Goal: Information Seeking & Learning: Learn about a topic

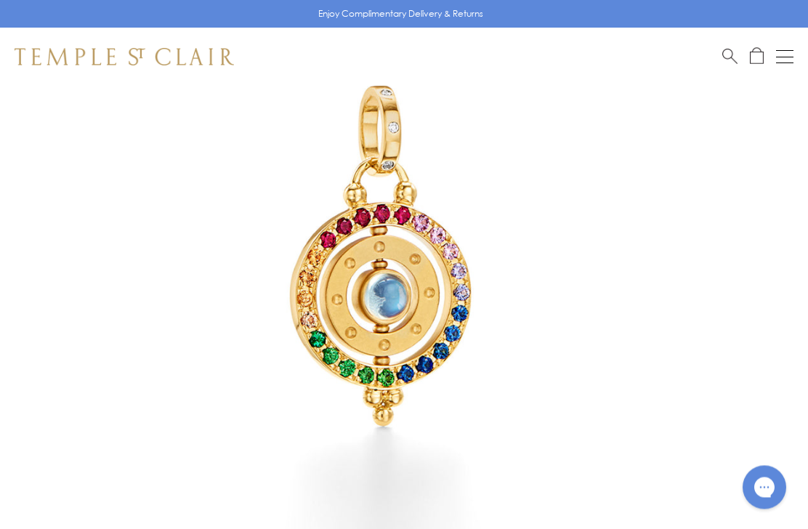
scroll to position [212, 0]
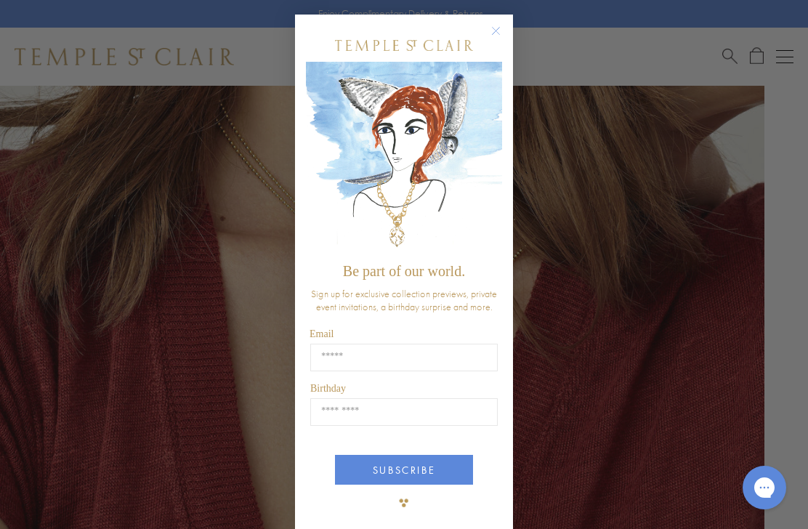
click at [487, 40] on circle "Close dialog" at bounding box center [495, 31] width 17 height 17
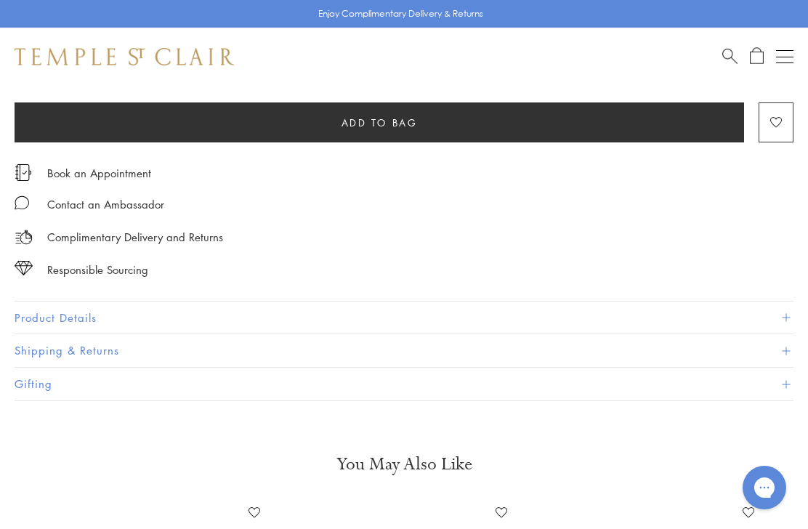
scroll to position [870, 0]
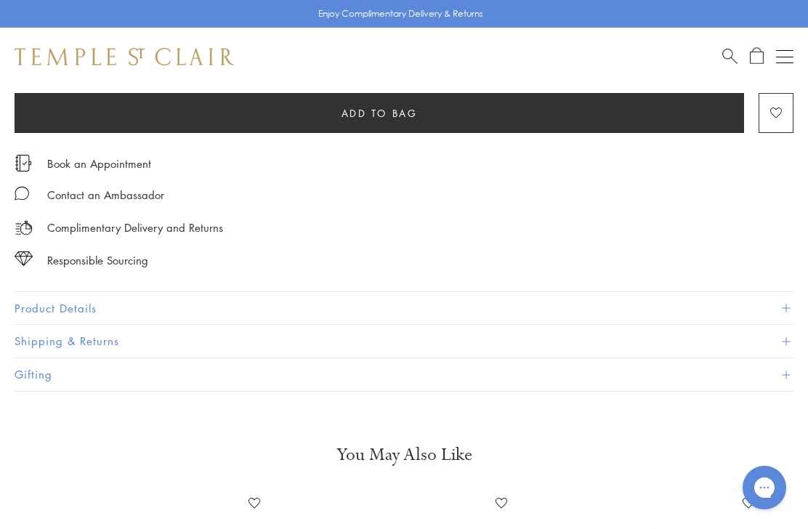
click at [37, 315] on button "Product Details" at bounding box center [404, 308] width 779 height 33
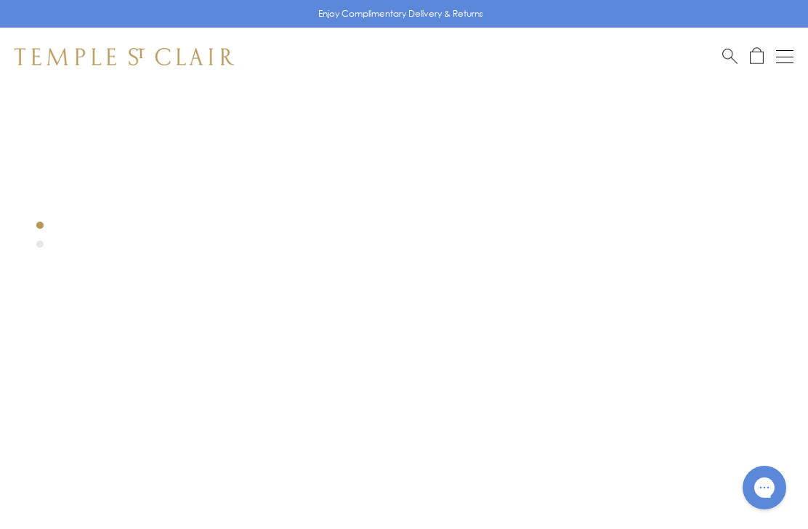
scroll to position [0, 0]
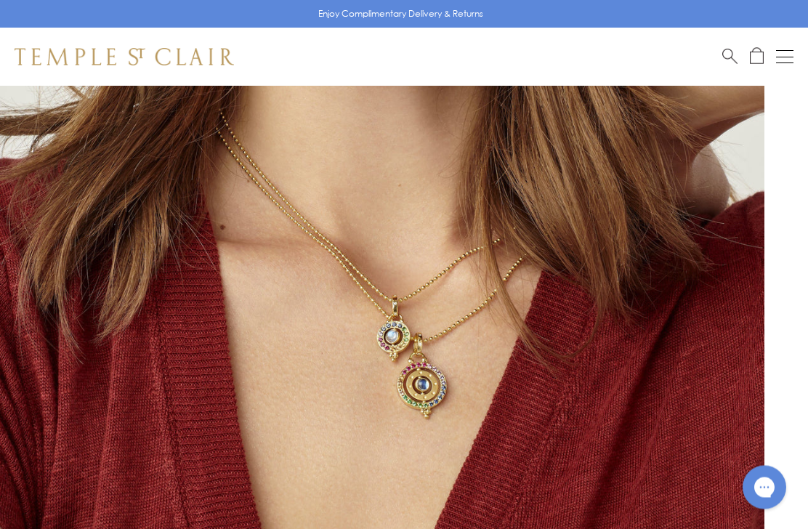
scroll to position [203, 0]
click at [435, 395] on img at bounding box center [382, 265] width 764 height 764
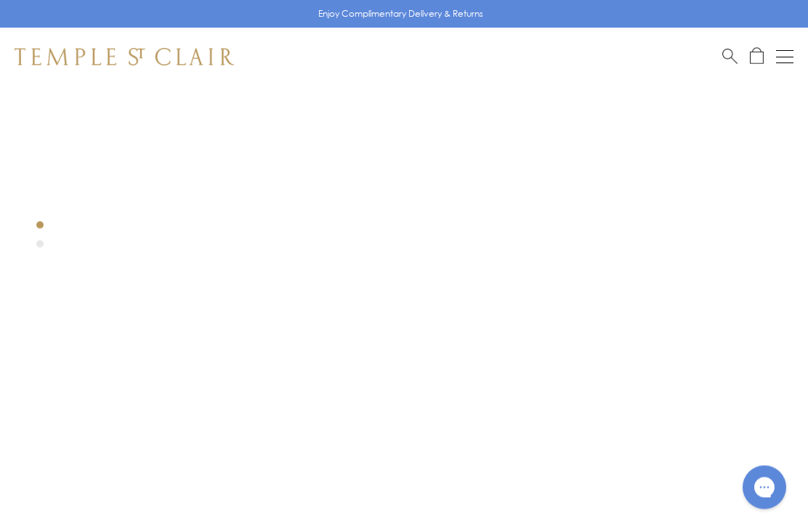
scroll to position [0, 0]
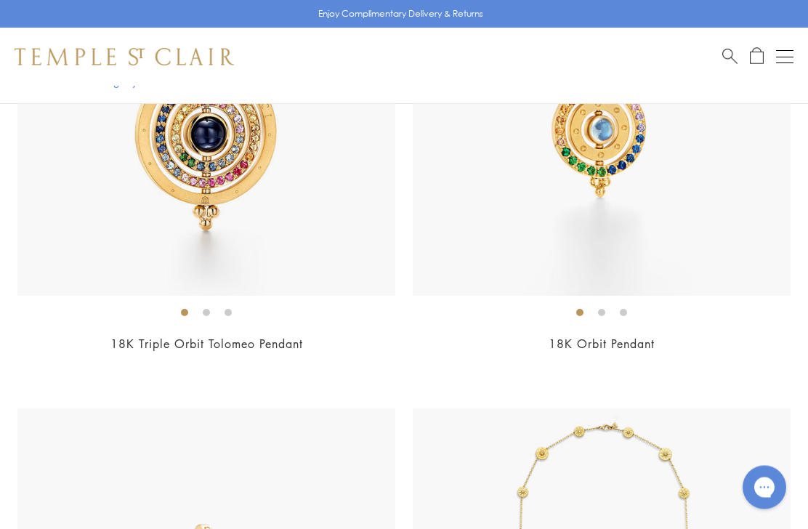
scroll to position [3937, 0]
click at [673, 354] on div "$3,700" at bounding box center [602, 362] width 378 height 17
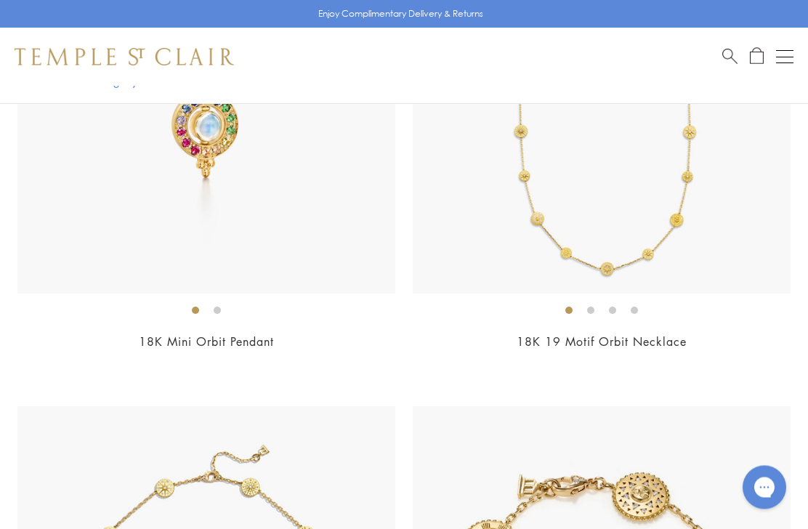
scroll to position [4428, 0]
click at [234, 360] on div "$2,950" at bounding box center [206, 361] width 378 height 17
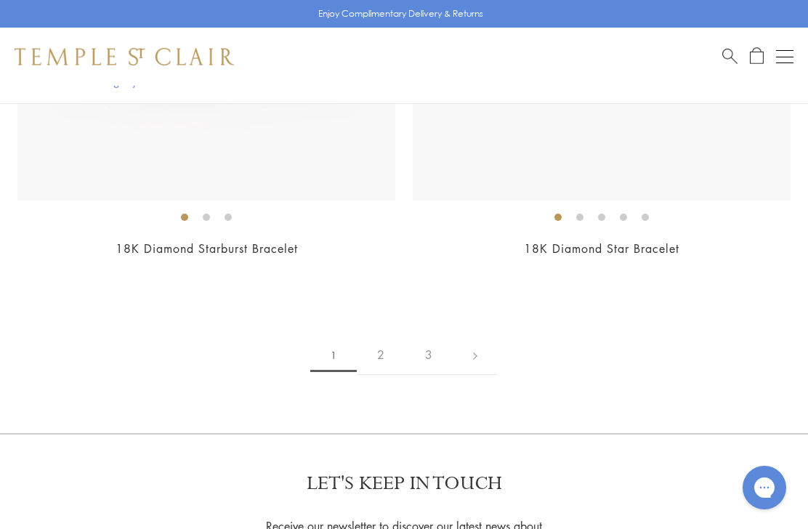
scroll to position [12480, 0]
